Goal: Navigation & Orientation: Find specific page/section

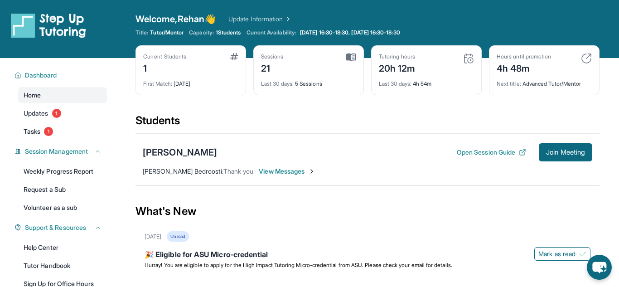
click at [237, 30] on span "1 Students" at bounding box center [228, 32] width 25 height 7
click at [325, 31] on span "[DATE] 16:30-18:30, [DATE] 16:30-18:30" at bounding box center [350, 32] width 100 height 7
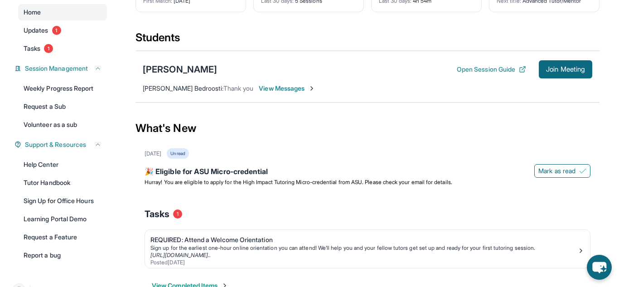
scroll to position [108, 0]
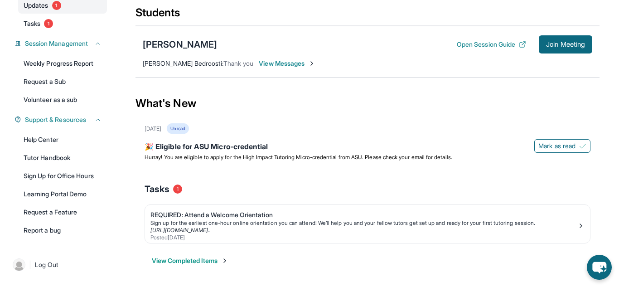
click at [55, 7] on span "1" at bounding box center [56, 5] width 9 height 9
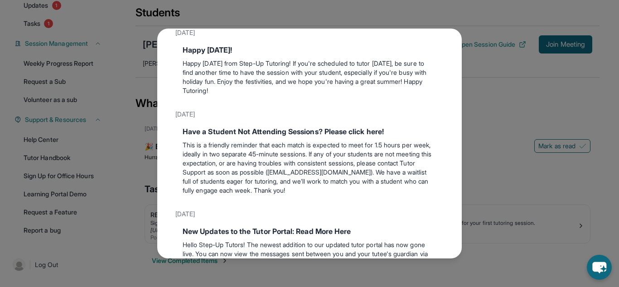
scroll to position [0, 0]
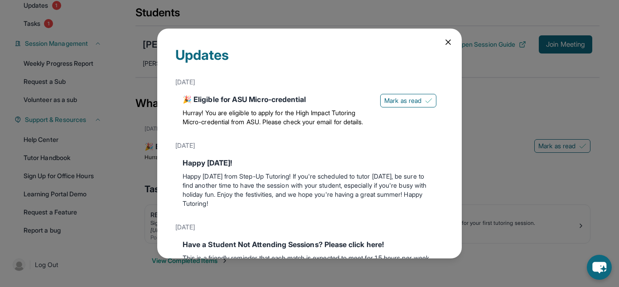
click at [442, 40] on div "Updates [DATE] 🎉 Eligible for ASU Micro-credential Hurray! You are eligible to …" at bounding box center [309, 143] width 305 height 229
click at [448, 48] on div "Updates [DATE] 🎉 Eligible for ASU Micro-credential Hurray! You are eligible to …" at bounding box center [309, 143] width 305 height 229
click at [450, 41] on icon at bounding box center [448, 42] width 5 height 5
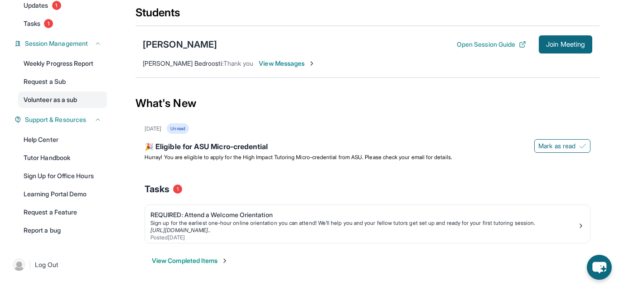
click at [64, 100] on link "Volunteer as a sub" at bounding box center [62, 100] width 89 height 16
